Goal: Navigation & Orientation: Find specific page/section

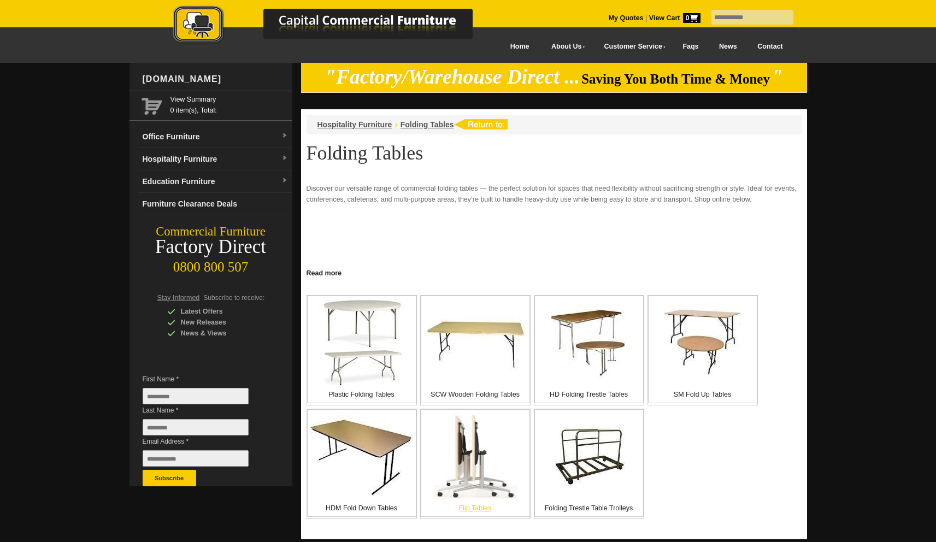
click at [469, 457] on img at bounding box center [475, 455] width 85 height 87
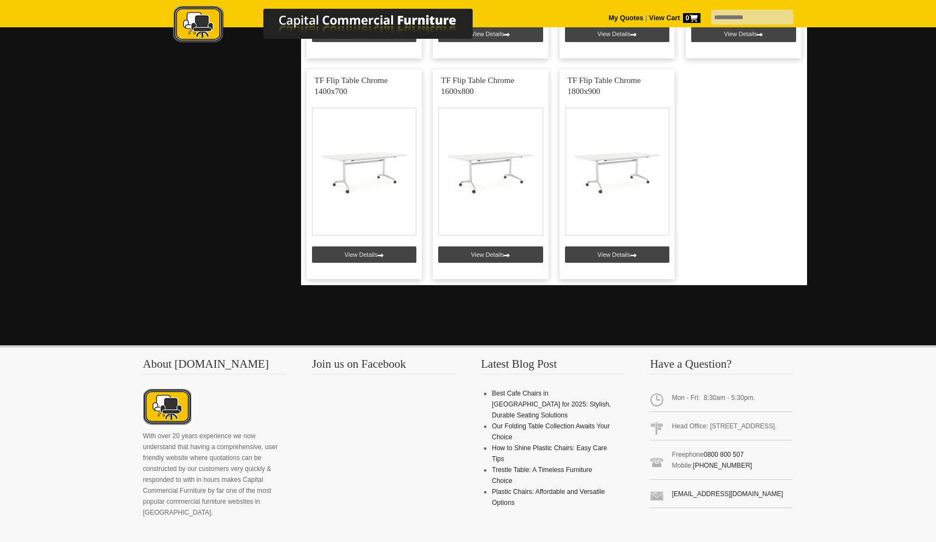
scroll to position [1109, 0]
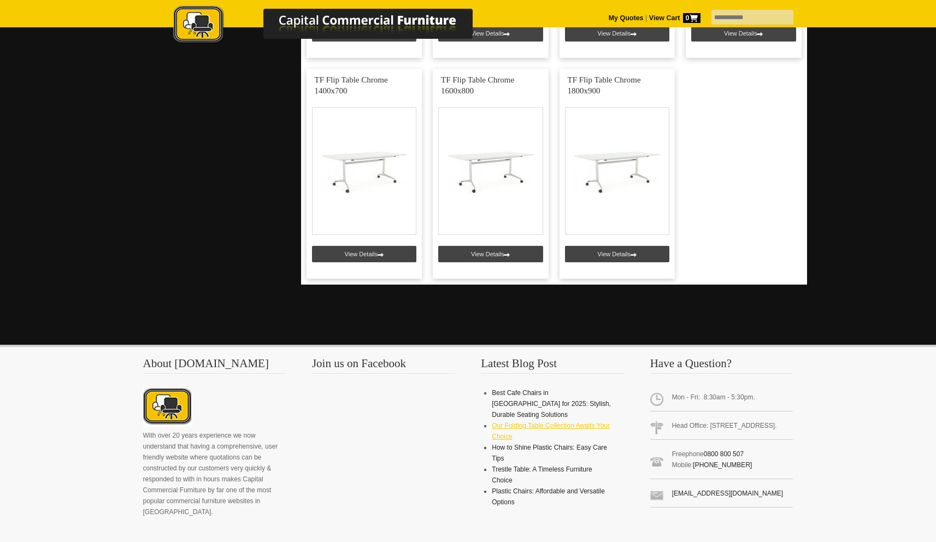
click at [576, 422] on link "Our Folding Table Collection Awaits Your Choice" at bounding box center [551, 431] width 118 height 19
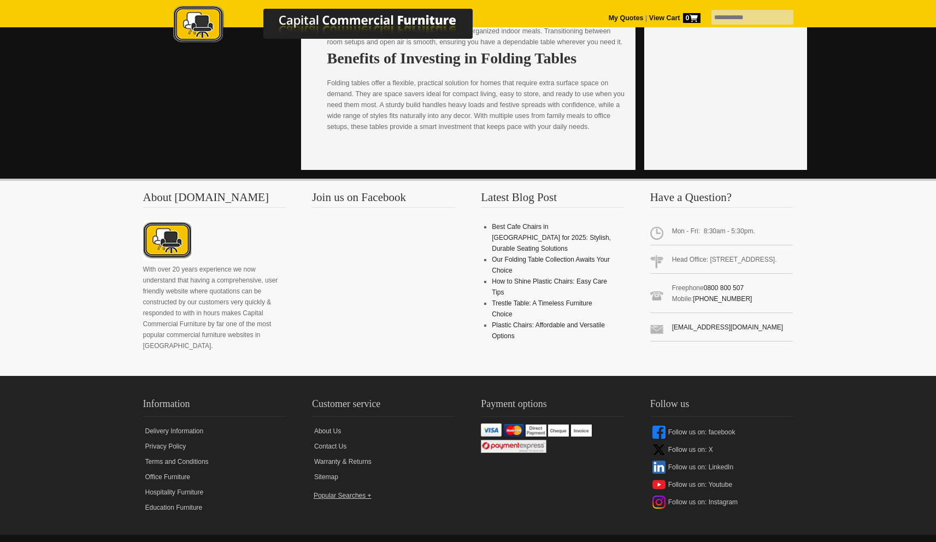
scroll to position [1799, 0]
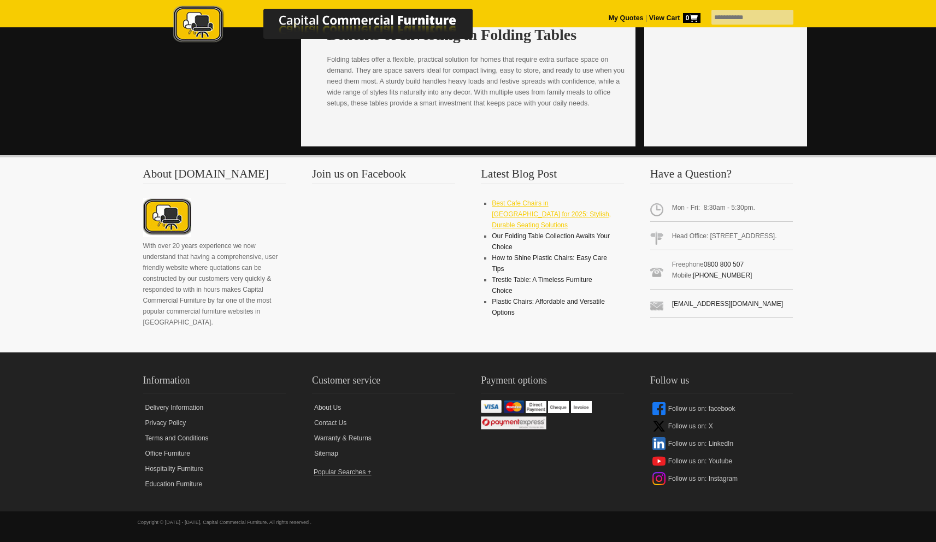
click at [538, 206] on link "Best Cafe Chairs in [GEOGRAPHIC_DATA] for 2025: Stylish, Durable Seating Soluti…" at bounding box center [551, 213] width 119 height 29
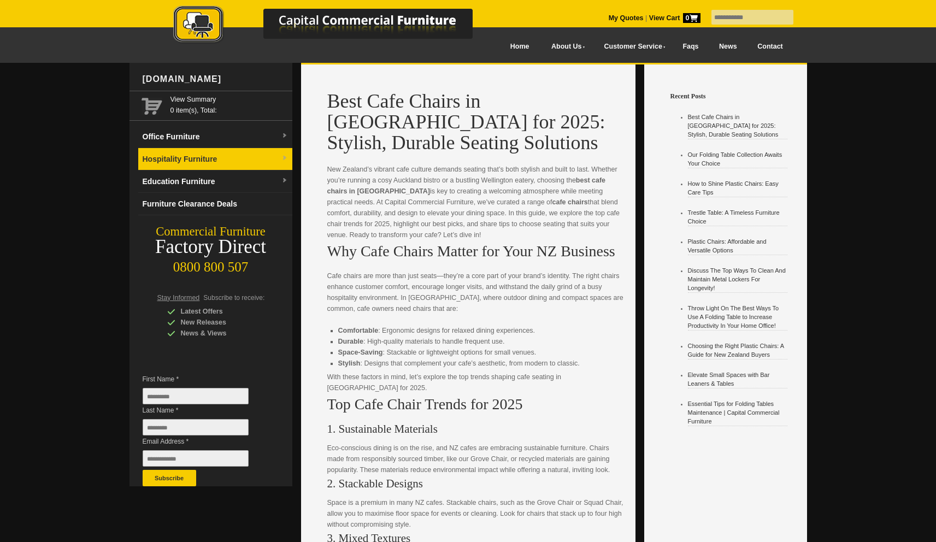
click at [208, 159] on link "Hospitality Furniture" at bounding box center [215, 159] width 154 height 22
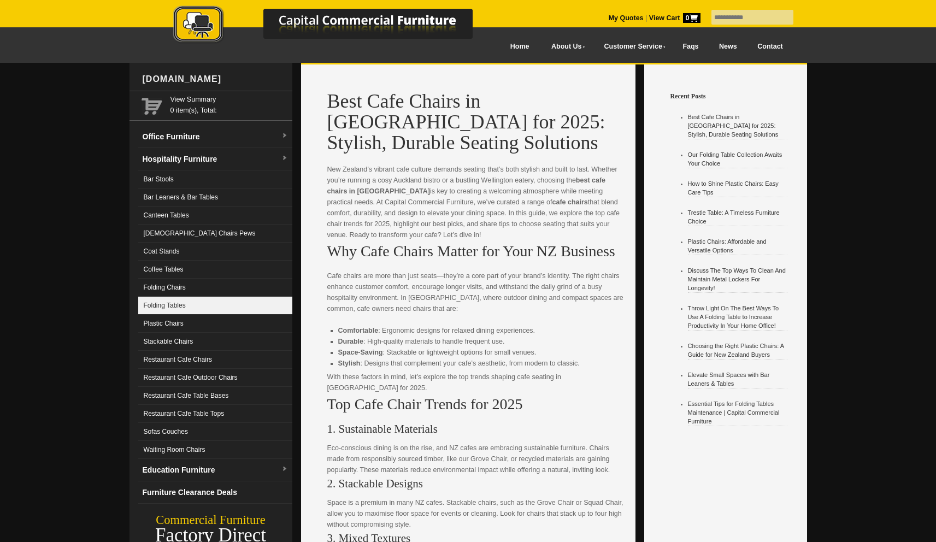
click at [192, 302] on link "Folding Tables" at bounding box center [215, 306] width 154 height 18
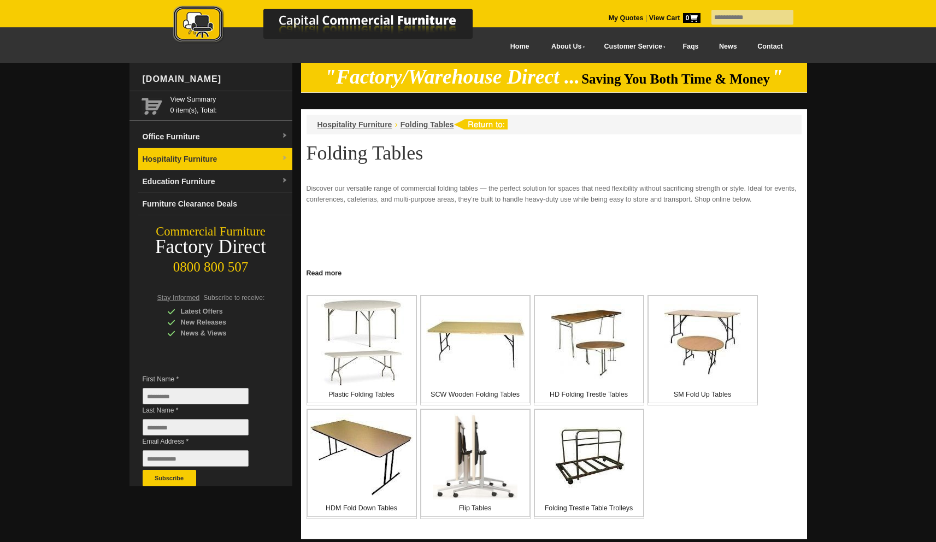
click at [182, 157] on link "Hospitality Furniture" at bounding box center [215, 159] width 154 height 22
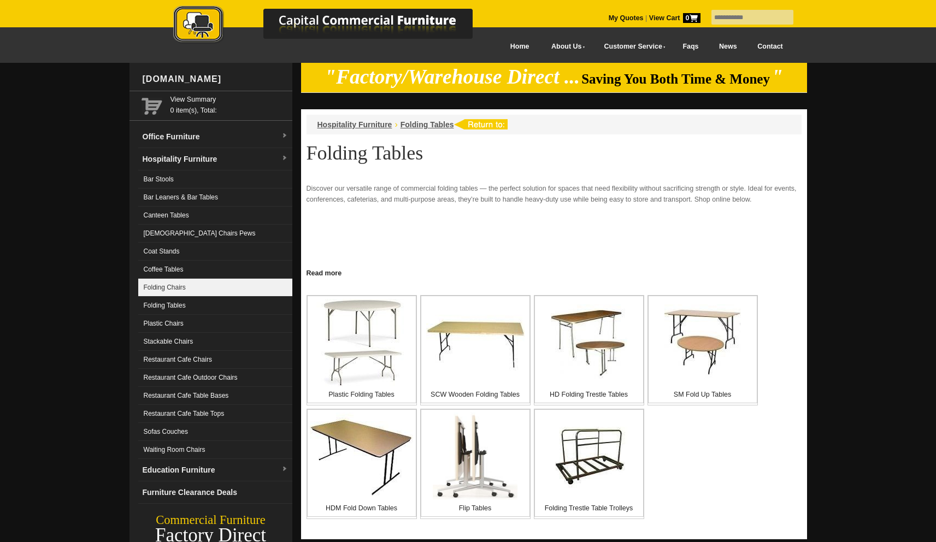
click at [172, 285] on link "Folding Chairs" at bounding box center [215, 288] width 154 height 18
